Goal: Information Seeking & Learning: Learn about a topic

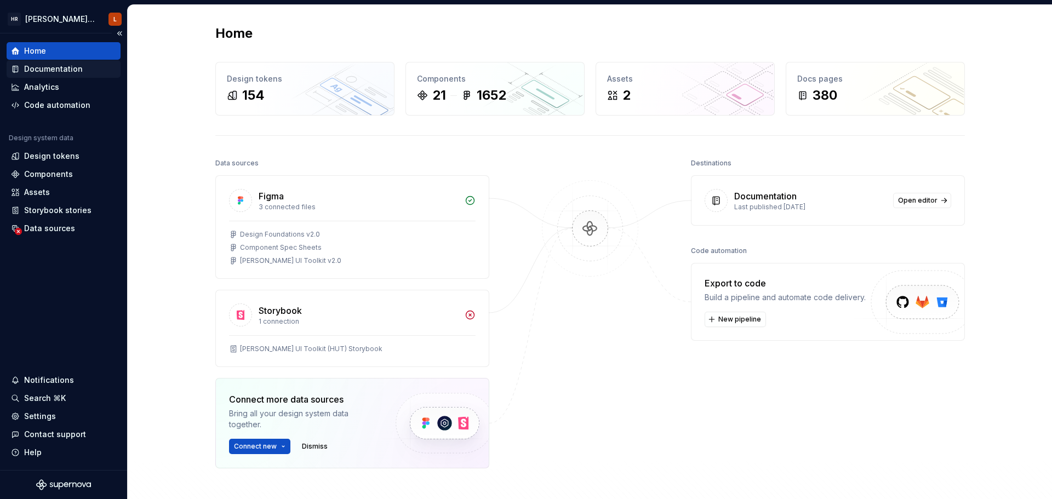
click at [55, 73] on div "Documentation" at bounding box center [53, 69] width 59 height 11
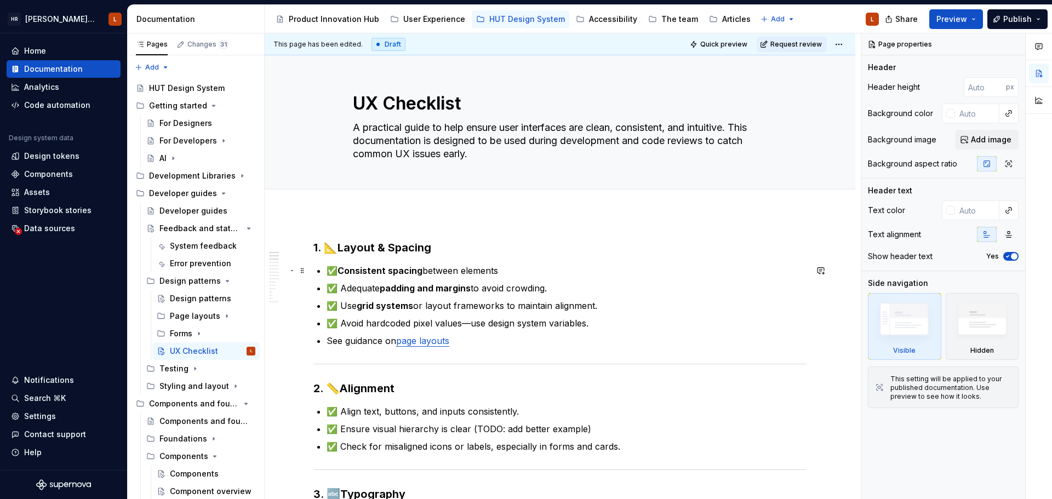
click at [452, 269] on p "✅ Consistent spacing between elements" at bounding box center [566, 270] width 480 height 13
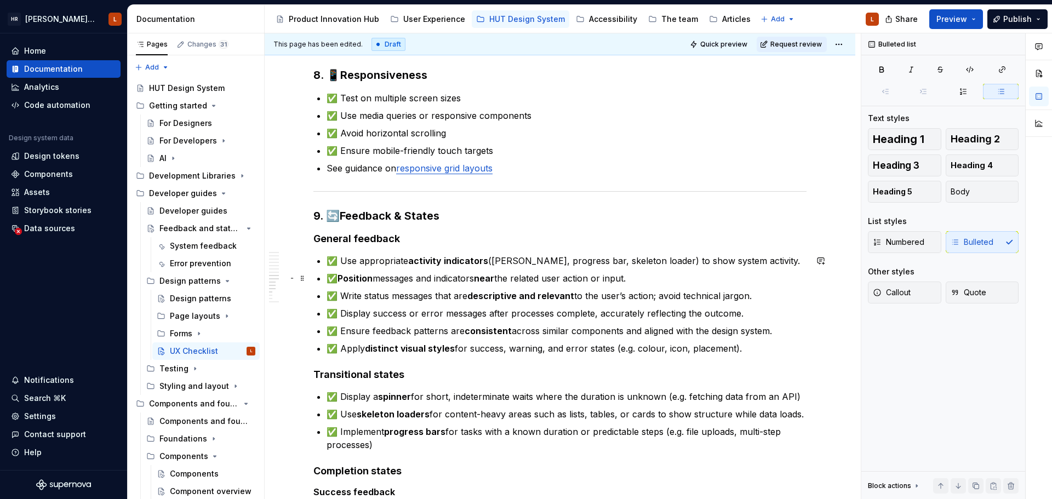
scroll to position [1314, 0]
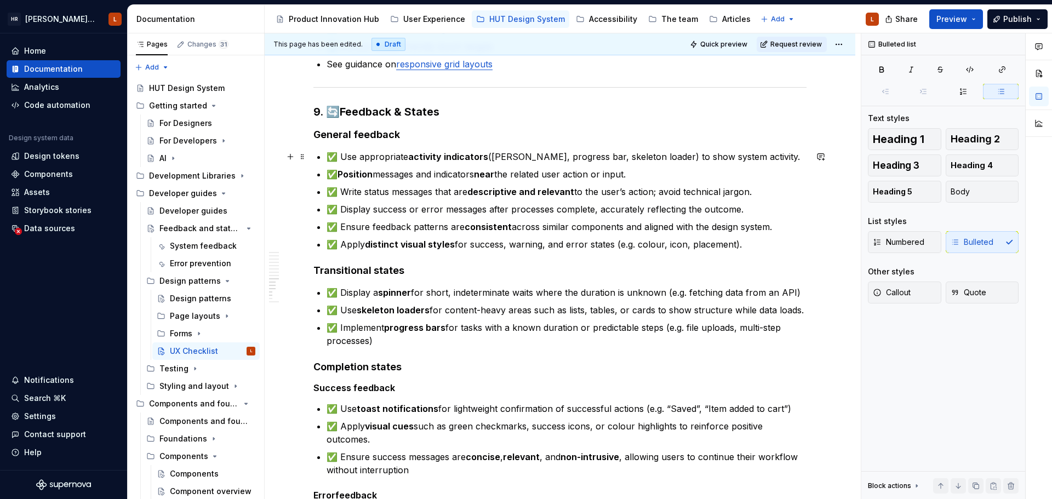
click at [776, 159] on p "✅ Use appropriate activity indicators (e.g. spinner, progress bar, skeleton loa…" at bounding box center [566, 156] width 480 height 13
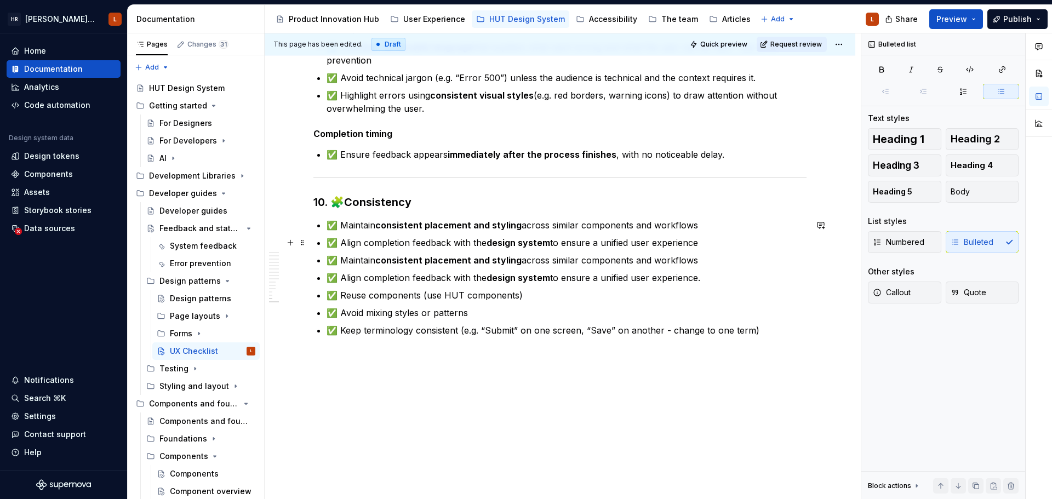
scroll to position [1650, 0]
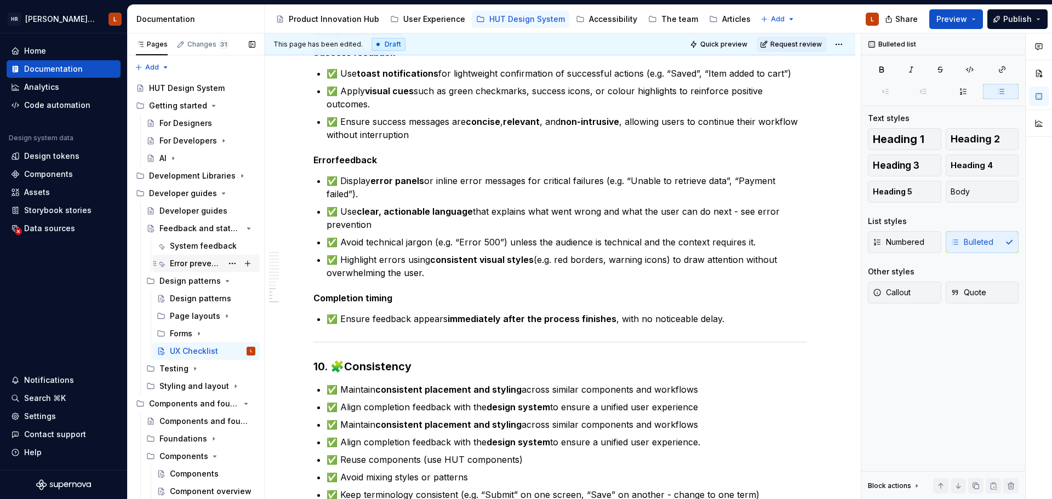
click at [180, 263] on div "Error prevention" at bounding box center [196, 263] width 53 height 11
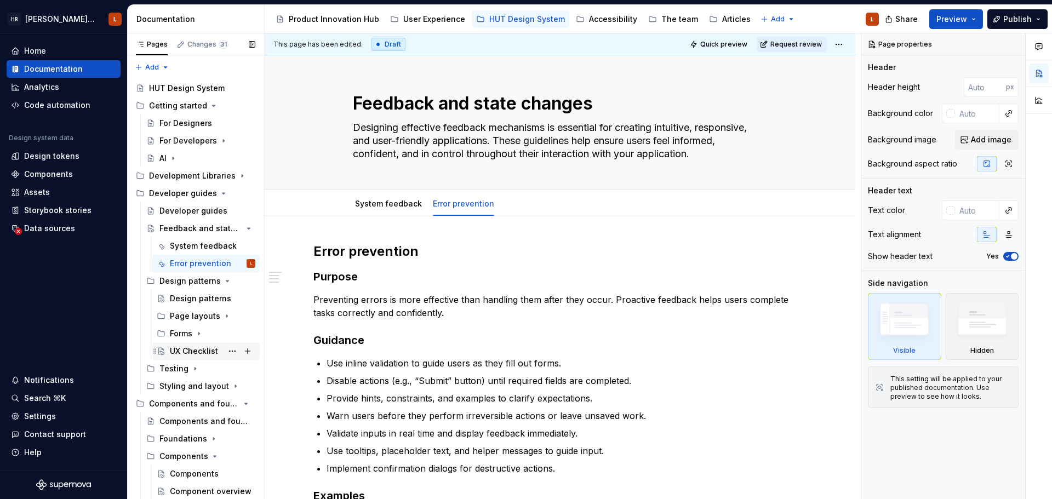
click at [182, 347] on div "UX Checklist" at bounding box center [194, 351] width 48 height 11
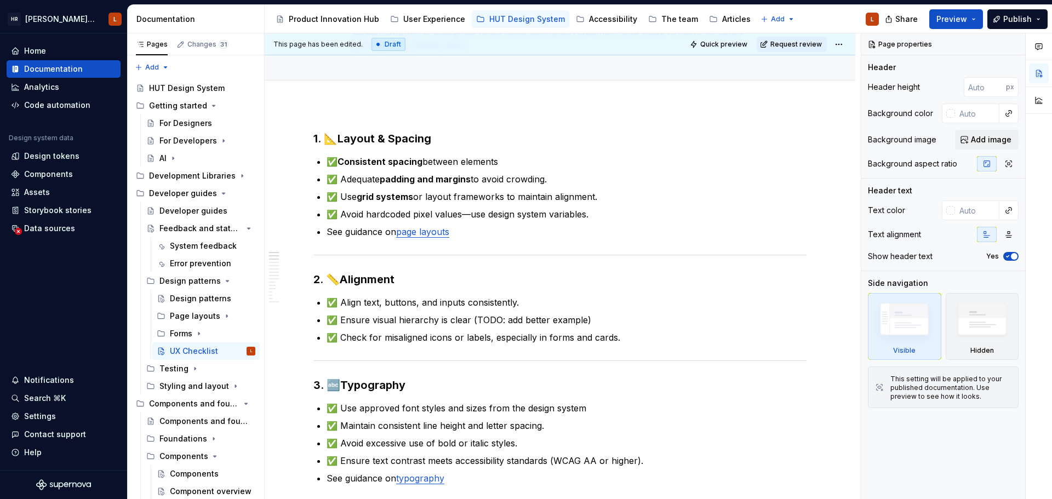
scroll to position [110, 0]
click at [605, 319] on p "✅ Ensure visual hierarchy is clear (TODO: add better example)" at bounding box center [566, 319] width 480 height 13
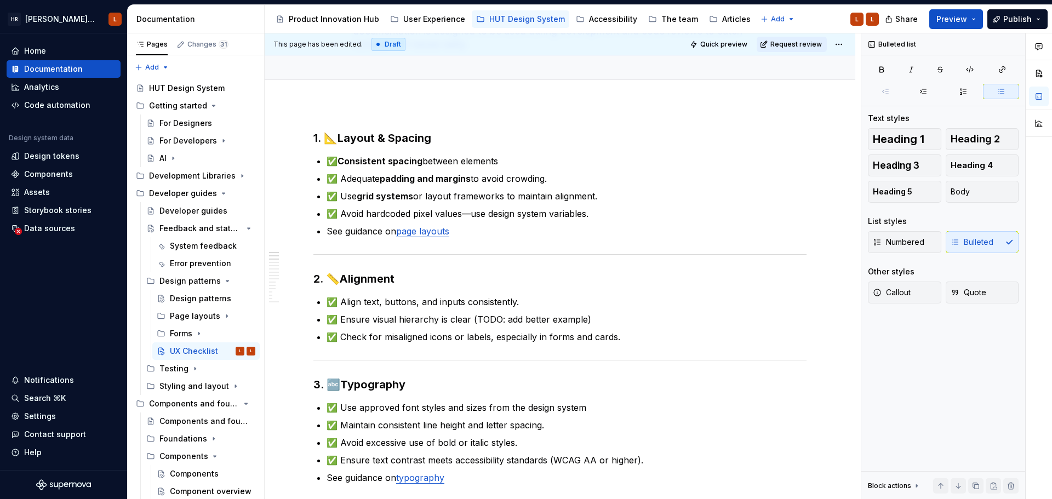
type textarea "*"
